Goal: Task Accomplishment & Management: Manage account settings

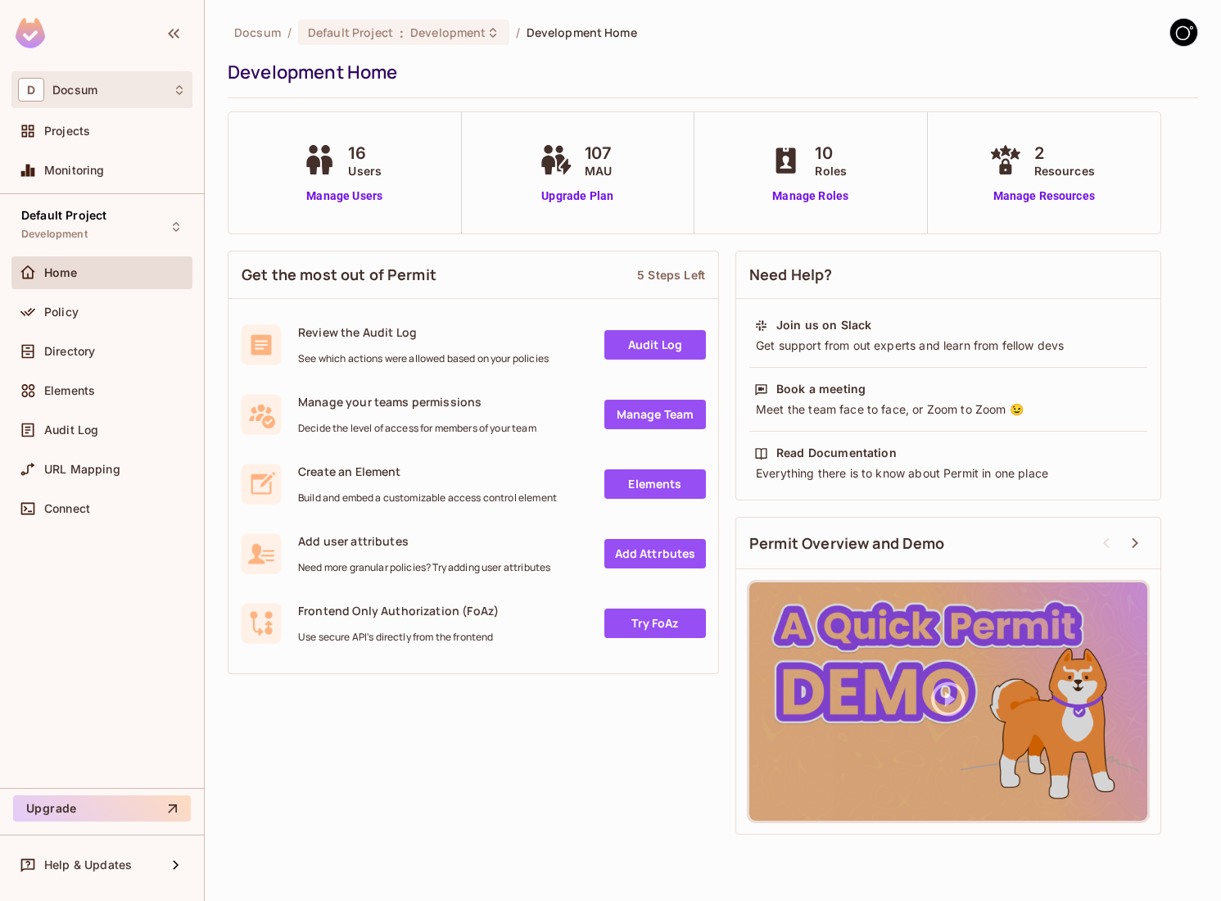
click at [106, 87] on div "D Docsum" at bounding box center [102, 90] width 168 height 24
click at [102, 351] on div at bounding box center [610, 450] width 1221 height 901
click at [82, 351] on span "Directory" at bounding box center [69, 351] width 51 height 13
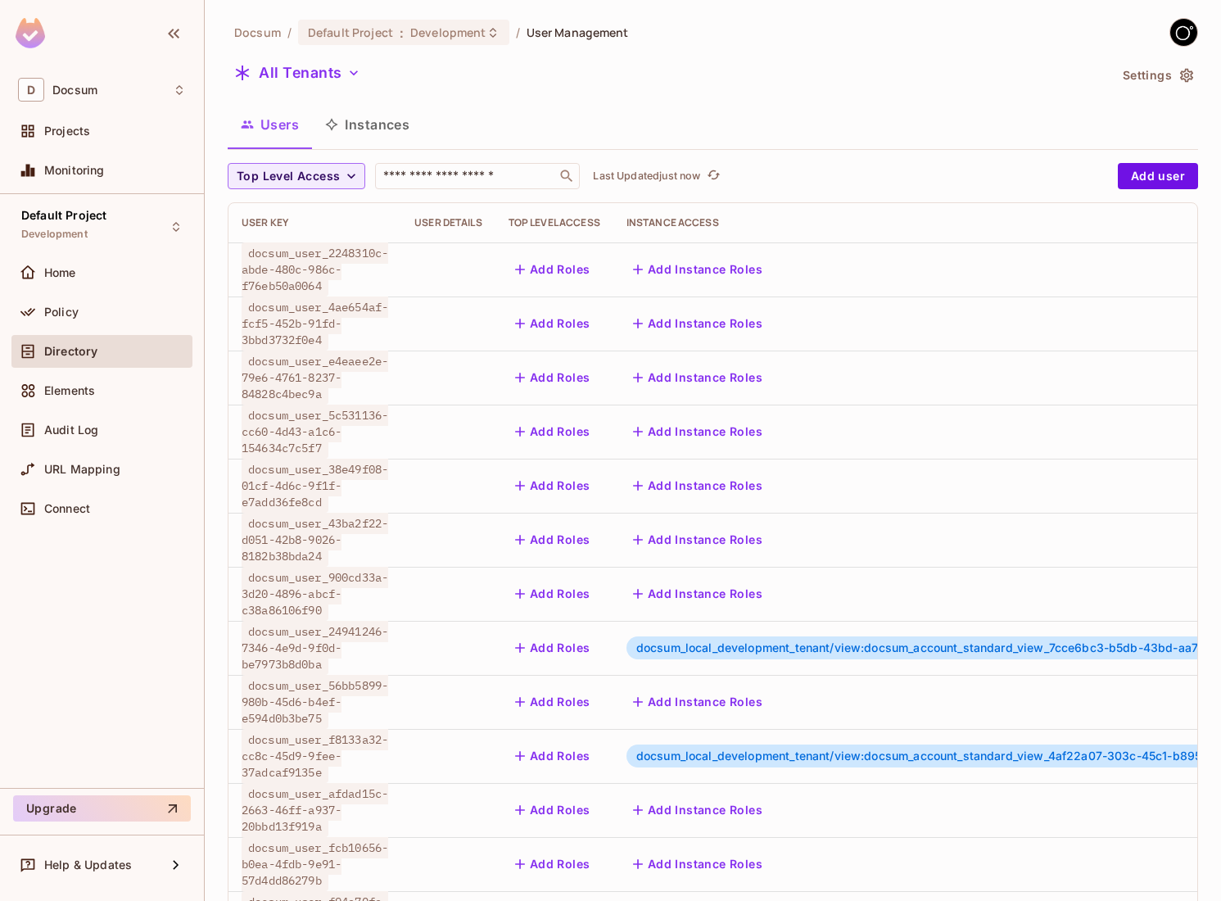
click at [1182, 80] on icon "button" at bounding box center [1187, 75] width 16 height 16
click at [1188, 75] on icon "button" at bounding box center [1187, 75] width 16 height 16
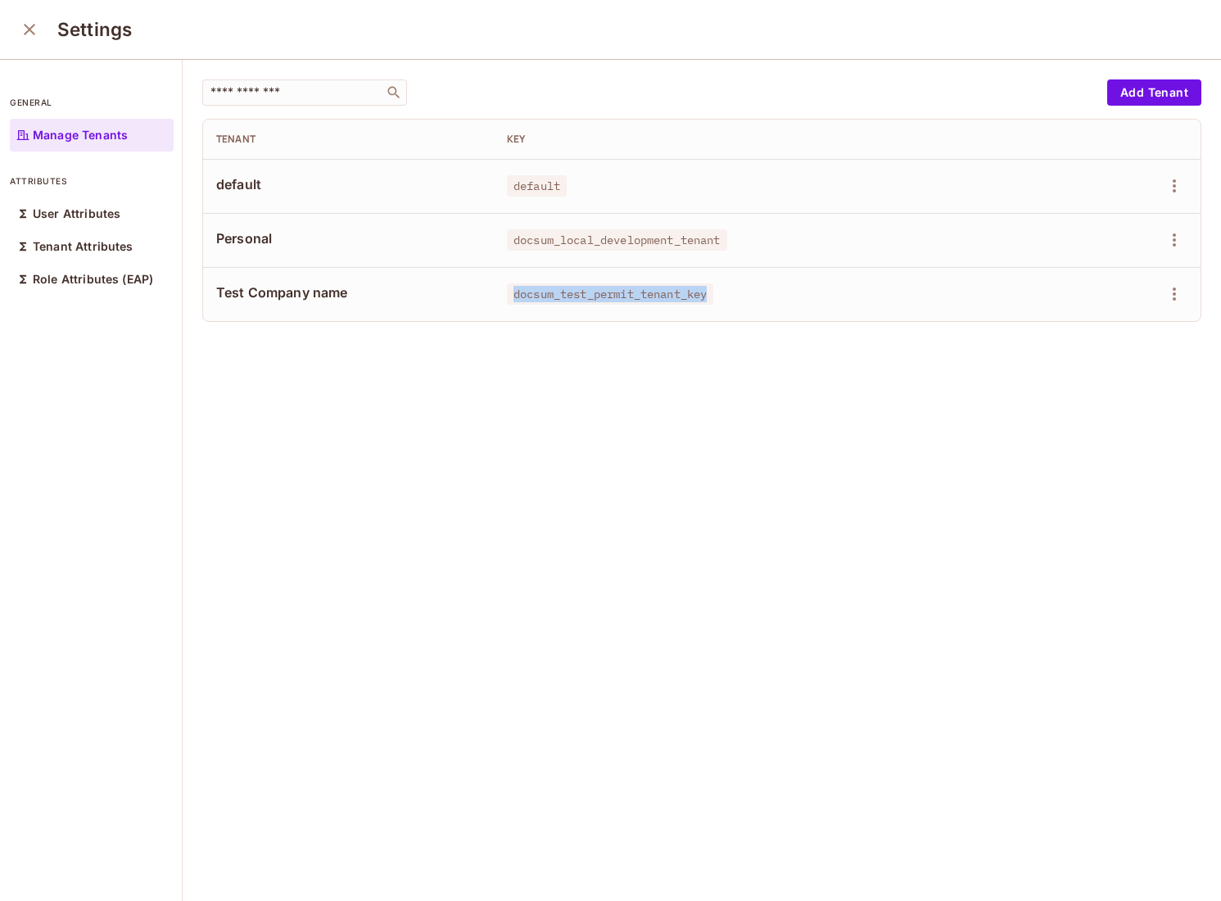
drag, startPoint x: 507, startPoint y: 297, endPoint x: 719, endPoint y: 290, distance: 212.2
click at [719, 290] on div "docsum_test_permit_tenant_key" at bounding box center [785, 294] width 557 height 16
copy span "docsum_test_permit_tenant_key"
